Goal: Task Accomplishment & Management: Complete application form

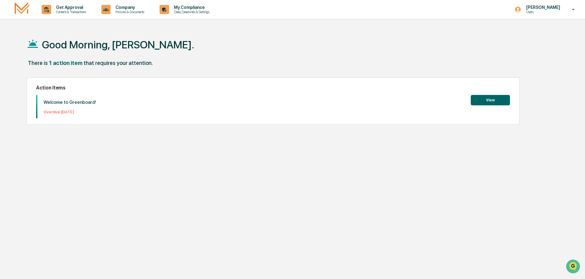
click at [487, 99] on button "View" at bounding box center [490, 100] width 39 height 10
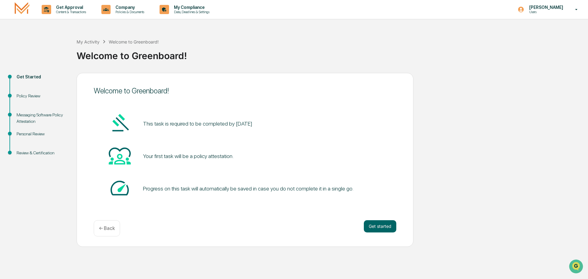
click at [381, 217] on div "Welcome to Greenboard! This task is required to be completed by [DATE] Your fir…" at bounding box center [245, 160] width 337 height 174
click at [383, 224] on button "Get started" at bounding box center [380, 226] width 32 height 12
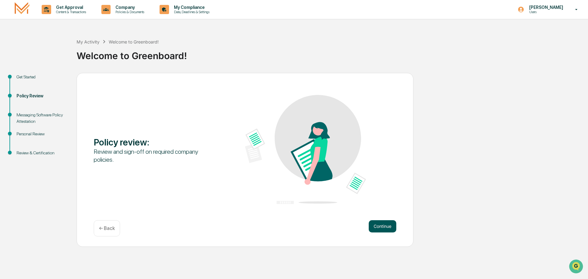
click at [383, 226] on button "Continue" at bounding box center [383, 226] width 28 height 12
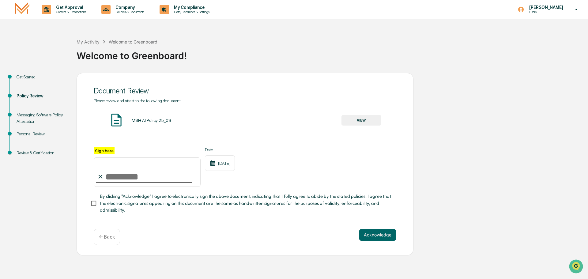
click at [359, 120] on button "VIEW" at bounding box center [361, 120] width 40 height 10
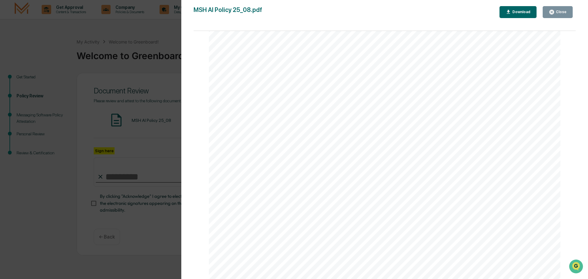
scroll to position [1170, 0]
click at [511, 9] on icon "button" at bounding box center [508, 12] width 6 height 6
click at [566, 11] on div "Close" at bounding box center [560, 12] width 12 height 4
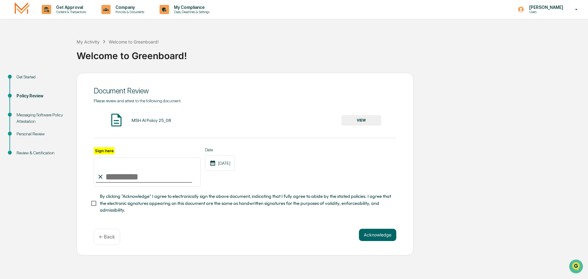
click at [120, 174] on input "Sign here" at bounding box center [147, 171] width 107 height 29
type input "**********"
click at [368, 235] on button "Acknowledge" at bounding box center [377, 235] width 37 height 12
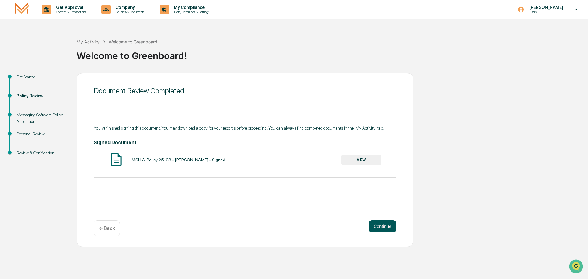
click at [387, 225] on button "Continue" at bounding box center [383, 226] width 28 height 12
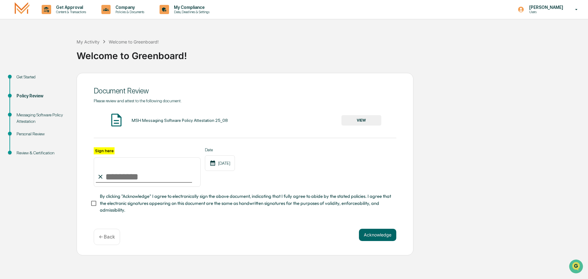
click at [356, 122] on button "VIEW" at bounding box center [361, 120] width 40 height 10
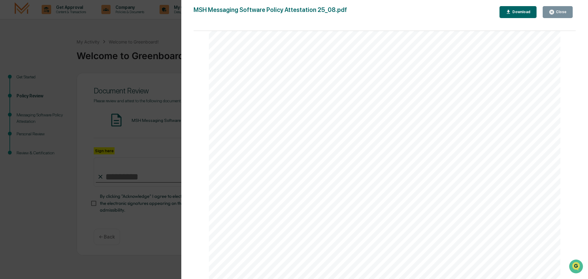
scroll to position [1102, 0]
click at [517, 14] on div "Download" at bounding box center [520, 12] width 19 height 4
click at [561, 12] on div "Close" at bounding box center [560, 12] width 12 height 4
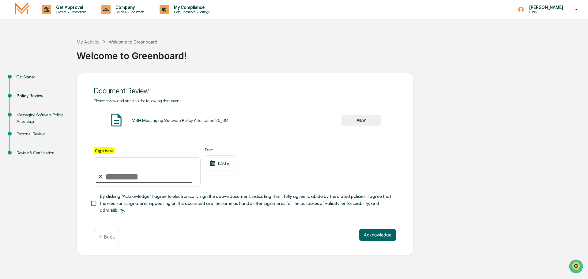
click at [119, 177] on input "Sign here" at bounding box center [147, 171] width 107 height 29
type input "**********"
click at [377, 234] on button "Acknowledge" at bounding box center [377, 235] width 37 height 12
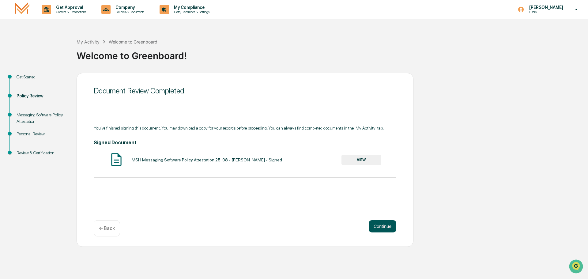
click at [387, 227] on button "Continue" at bounding box center [383, 226] width 28 height 12
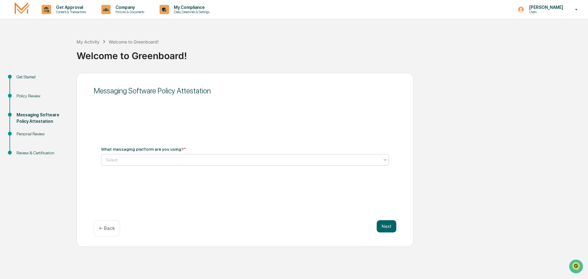
click at [184, 157] on div at bounding box center [243, 160] width 274 height 6
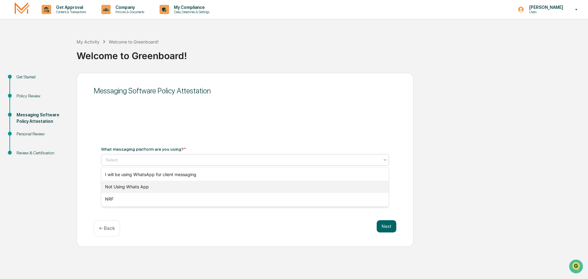
click at [136, 186] on div "Not Using Whats App" at bounding box center [244, 187] width 287 height 12
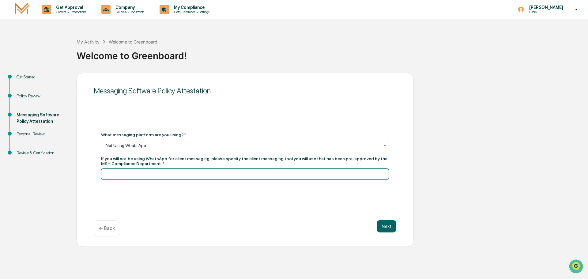
click at [138, 173] on input at bounding box center [245, 173] width 288 height 11
type input "**********"
click at [388, 227] on button "Next" at bounding box center [387, 226] width 20 height 12
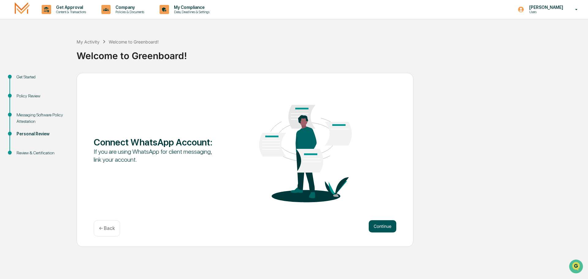
click at [385, 228] on button "Continue" at bounding box center [383, 226] width 28 height 12
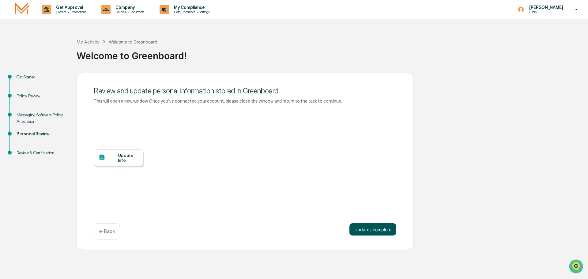
click at [368, 228] on button "Updates complete" at bounding box center [372, 229] width 47 height 12
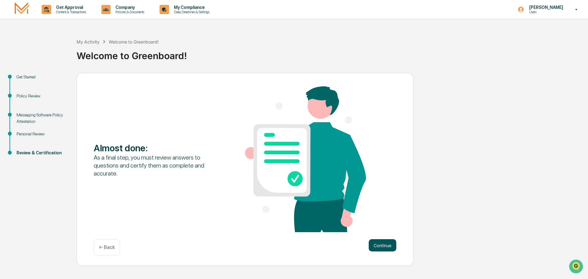
click at [384, 244] on button "Continue" at bounding box center [383, 245] width 28 height 12
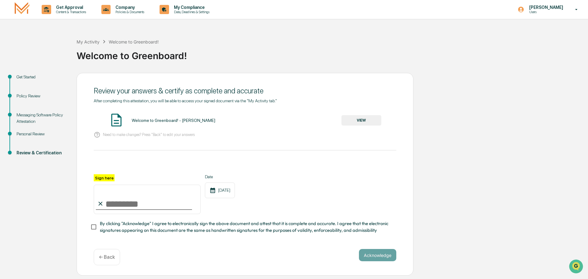
click at [115, 207] on input "Sign here" at bounding box center [147, 199] width 107 height 29
type input "**********"
click at [361, 122] on button "VIEW" at bounding box center [361, 120] width 40 height 10
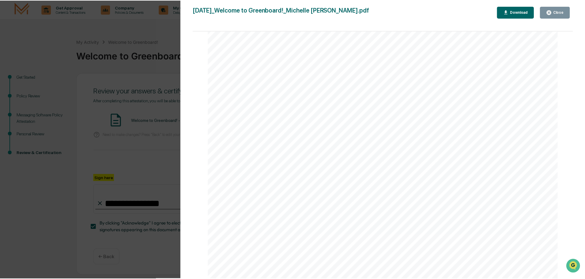
scroll to position [735, 0]
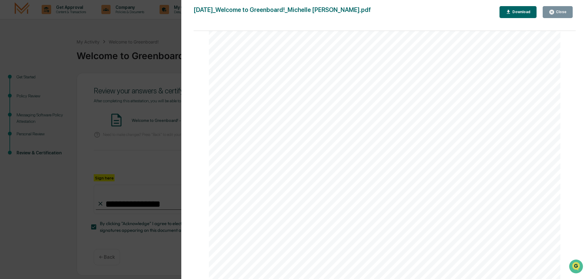
click at [552, 15] on icon "button" at bounding box center [552, 12] width 6 height 6
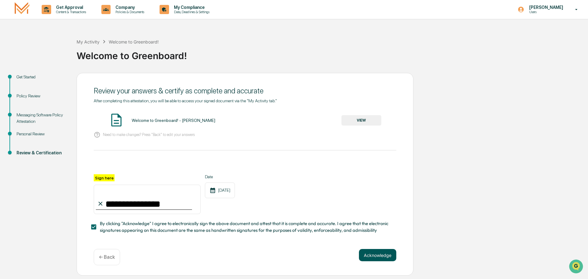
click at [379, 256] on button "Acknowledge" at bounding box center [377, 255] width 37 height 12
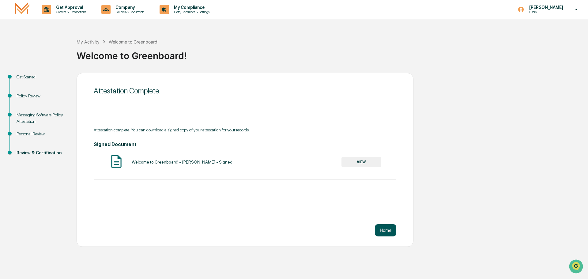
click at [388, 230] on button "Home" at bounding box center [385, 230] width 21 height 12
